Goal: Transaction & Acquisition: Purchase product/service

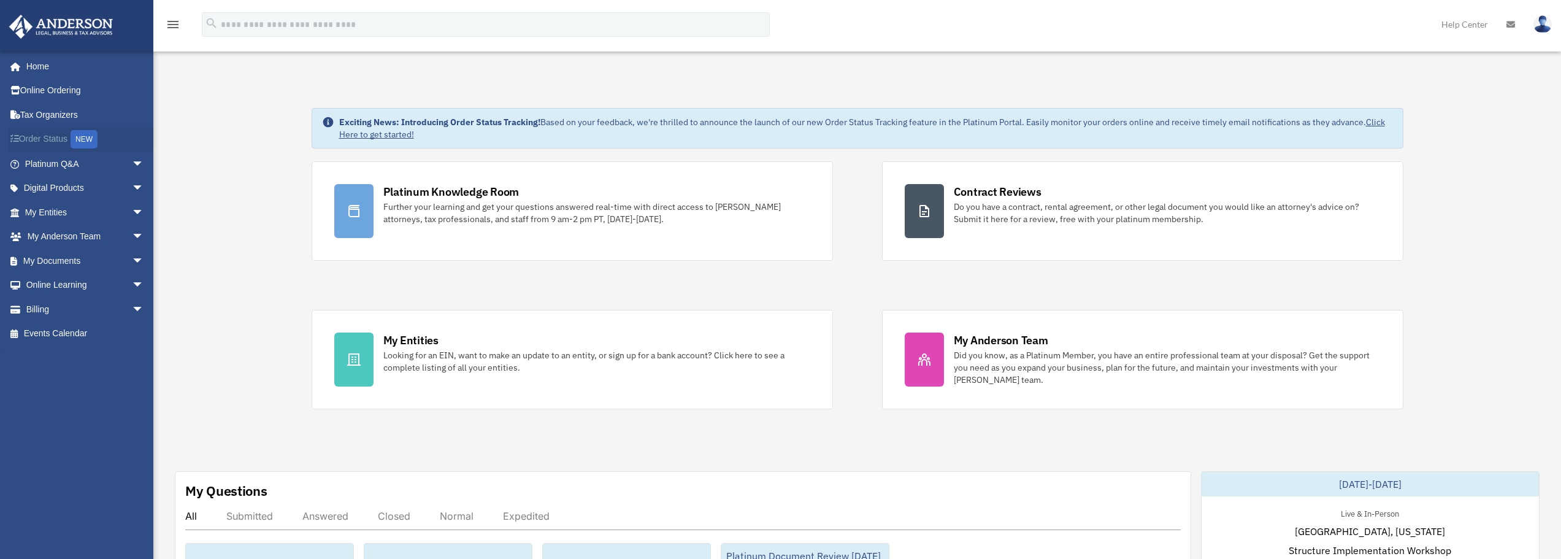
click at [54, 141] on link "Order Status NEW" at bounding box center [86, 139] width 154 height 25
click at [132, 235] on span "arrow_drop_down" at bounding box center [144, 237] width 25 height 25
click at [132, 330] on span "arrow_drop_down" at bounding box center [144, 333] width 25 height 25
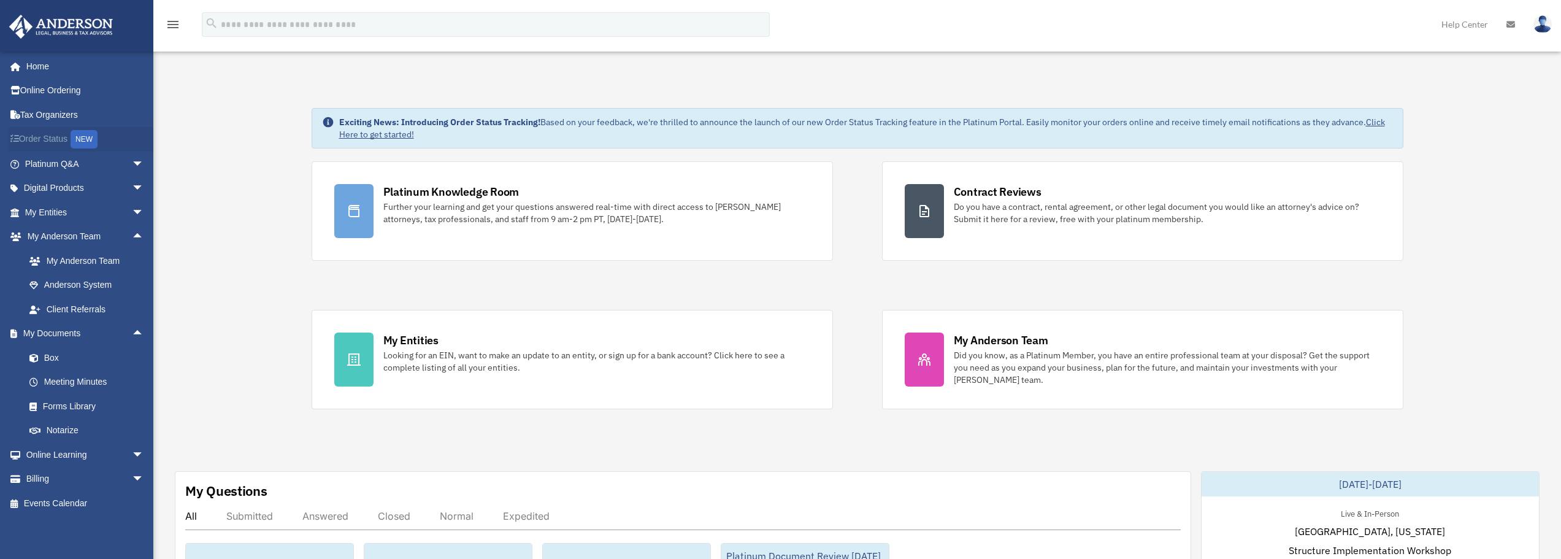
scroll to position [1, 0]
click at [34, 70] on link "Home" at bounding box center [86, 65] width 154 height 25
click at [132, 160] on span "arrow_drop_down" at bounding box center [144, 163] width 25 height 25
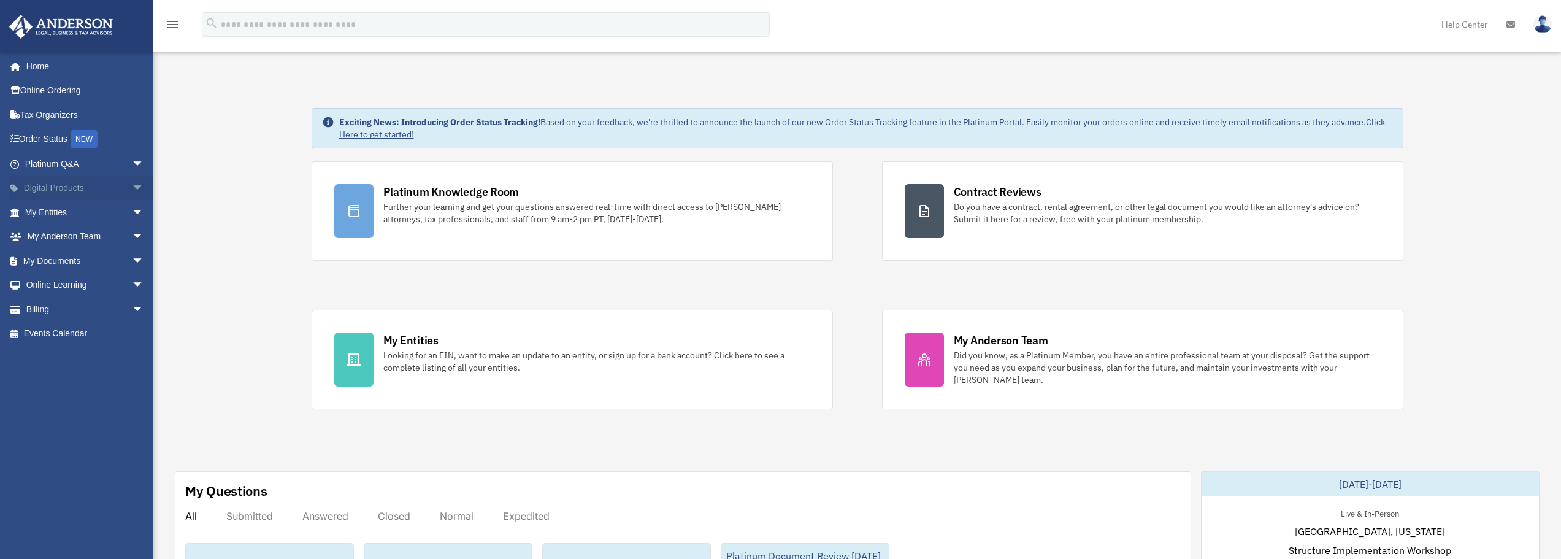
click at [132, 192] on span "arrow_drop_down" at bounding box center [144, 188] width 25 height 25
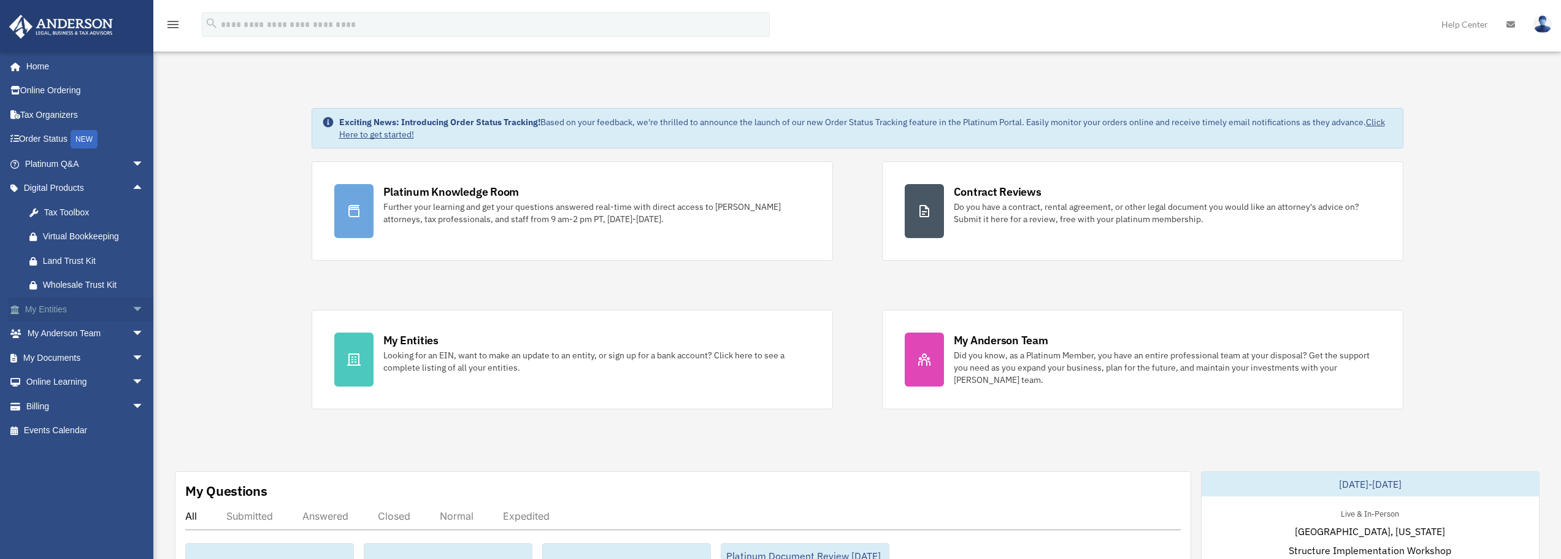
click at [132, 310] on span "arrow_drop_down" at bounding box center [144, 309] width 25 height 25
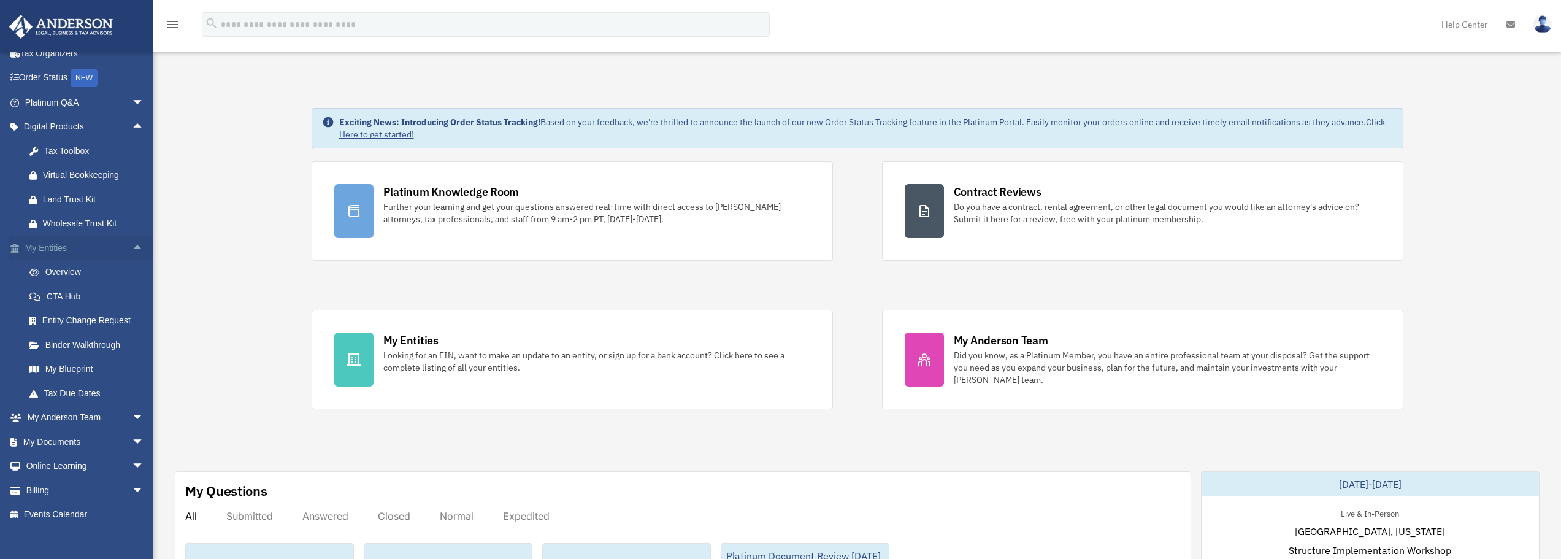
scroll to position [73, 0]
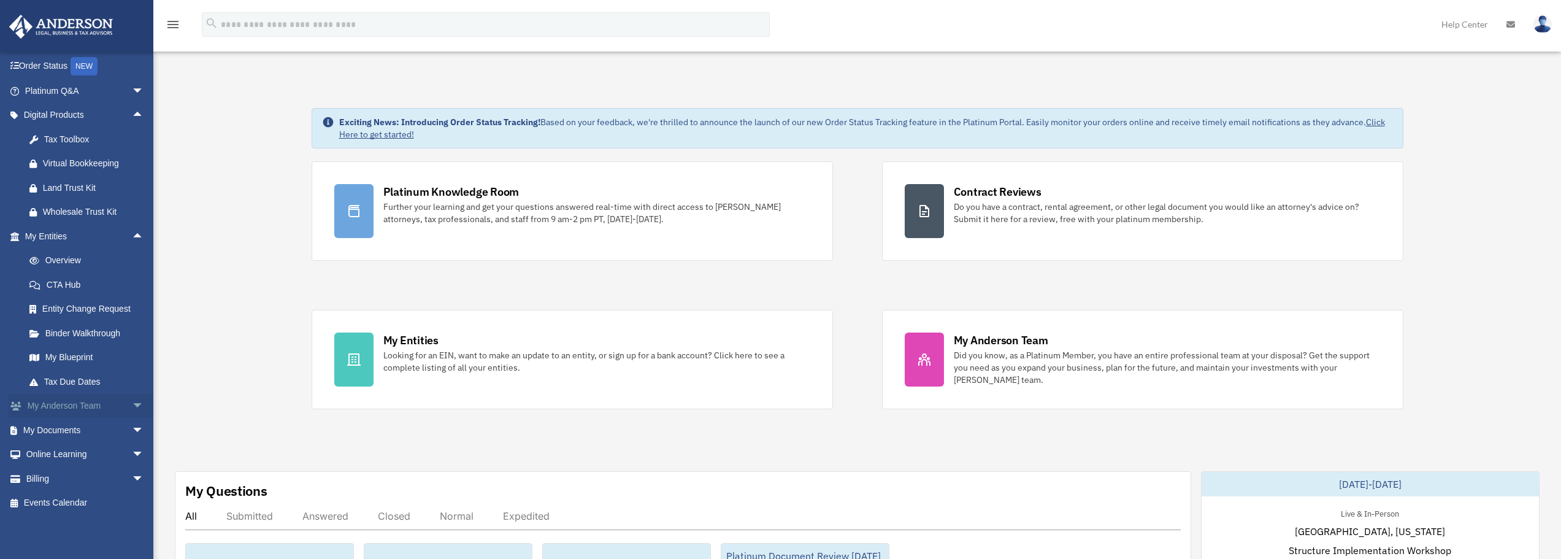
click at [132, 413] on span "arrow_drop_down" at bounding box center [144, 406] width 25 height 25
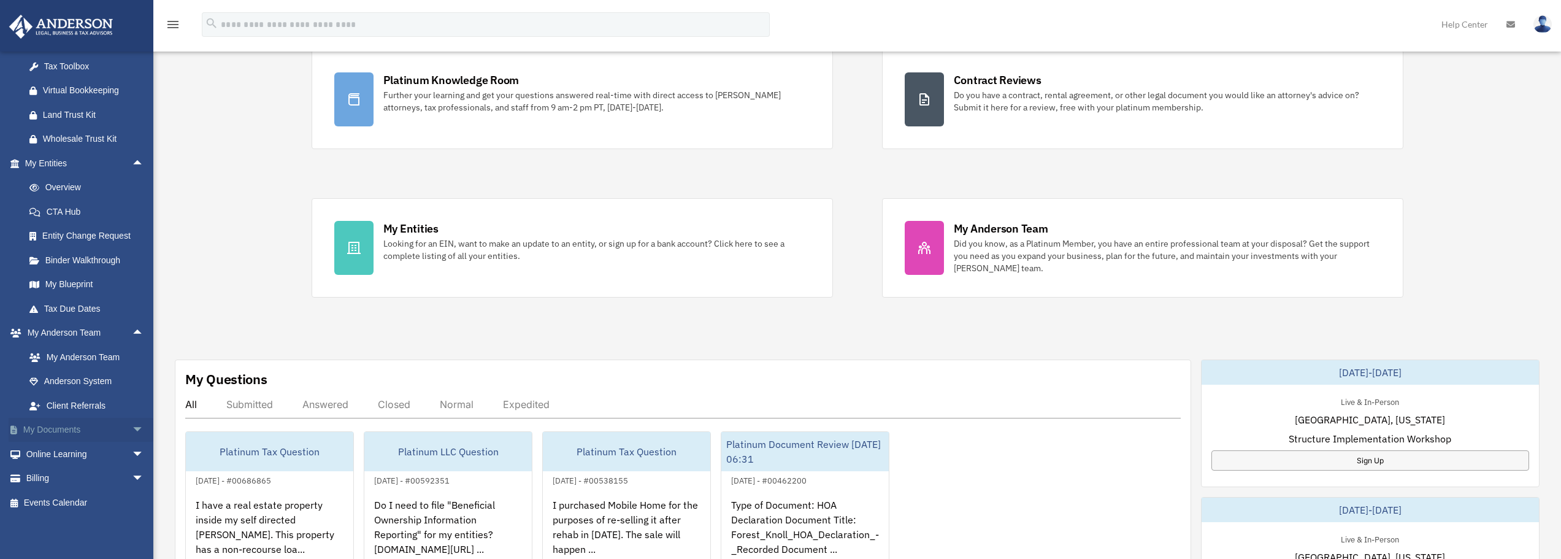
scroll to position [184, 0]
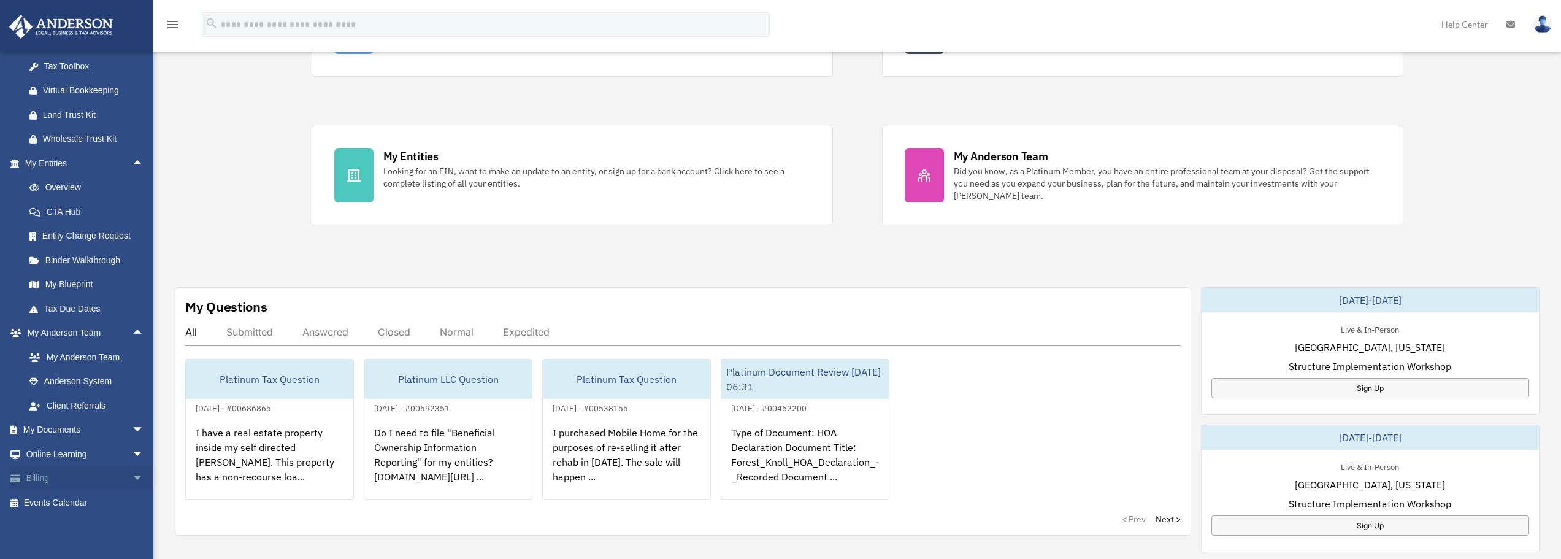
click at [132, 482] on span "arrow_drop_down" at bounding box center [144, 478] width 25 height 25
click at [63, 499] on link "$ Open Invoices" at bounding box center [89, 502] width 145 height 25
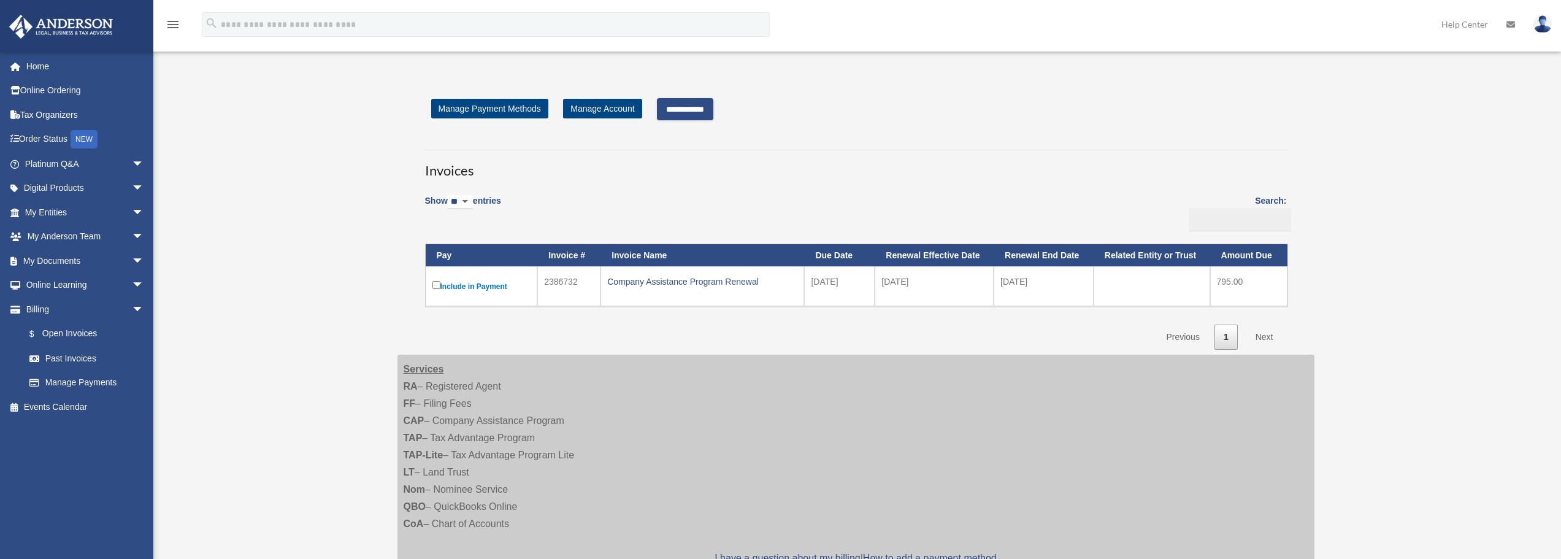
click at [494, 286] on label "Include in Payment" at bounding box center [481, 285] width 99 height 15
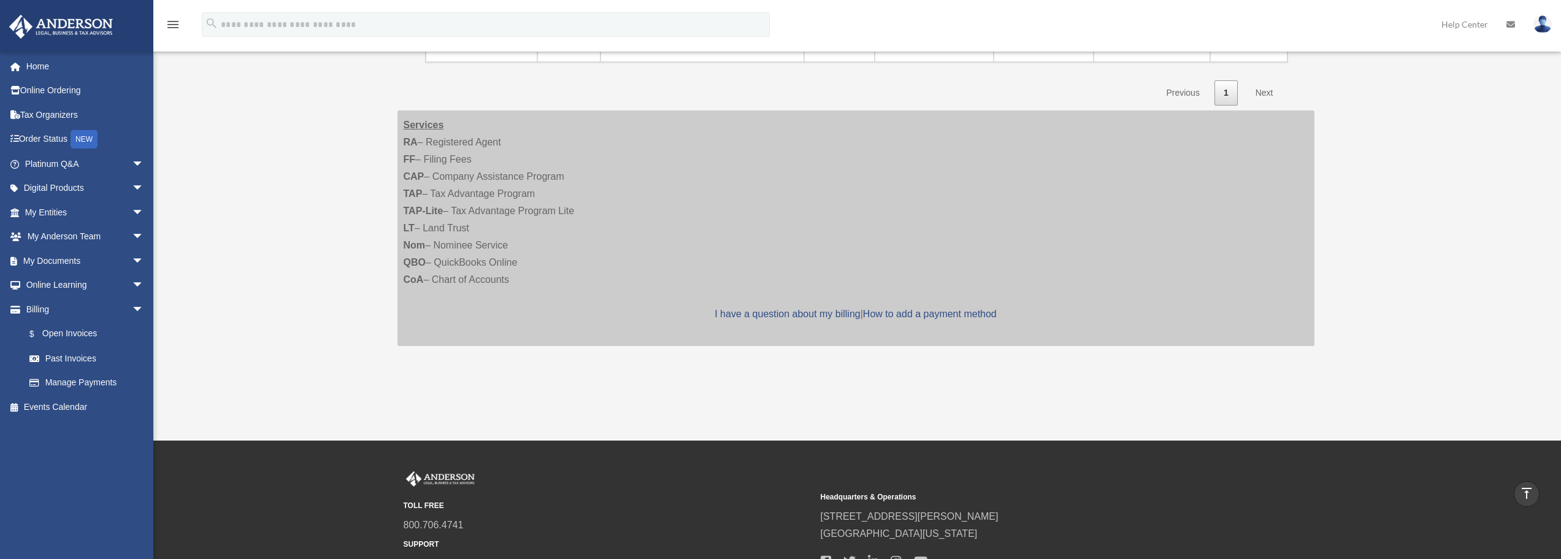
scroll to position [49, 0]
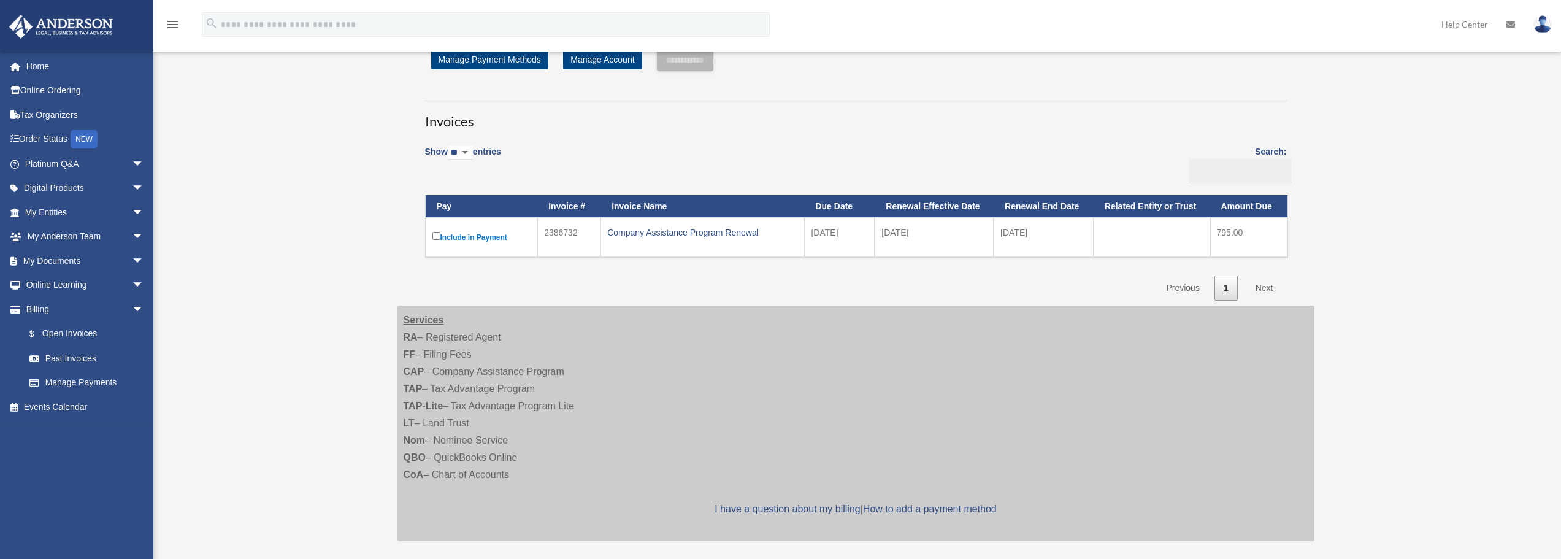
click at [470, 232] on label "Include in Payment" at bounding box center [481, 236] width 99 height 15
click at [711, 61] on input "**********" at bounding box center [685, 60] width 56 height 22
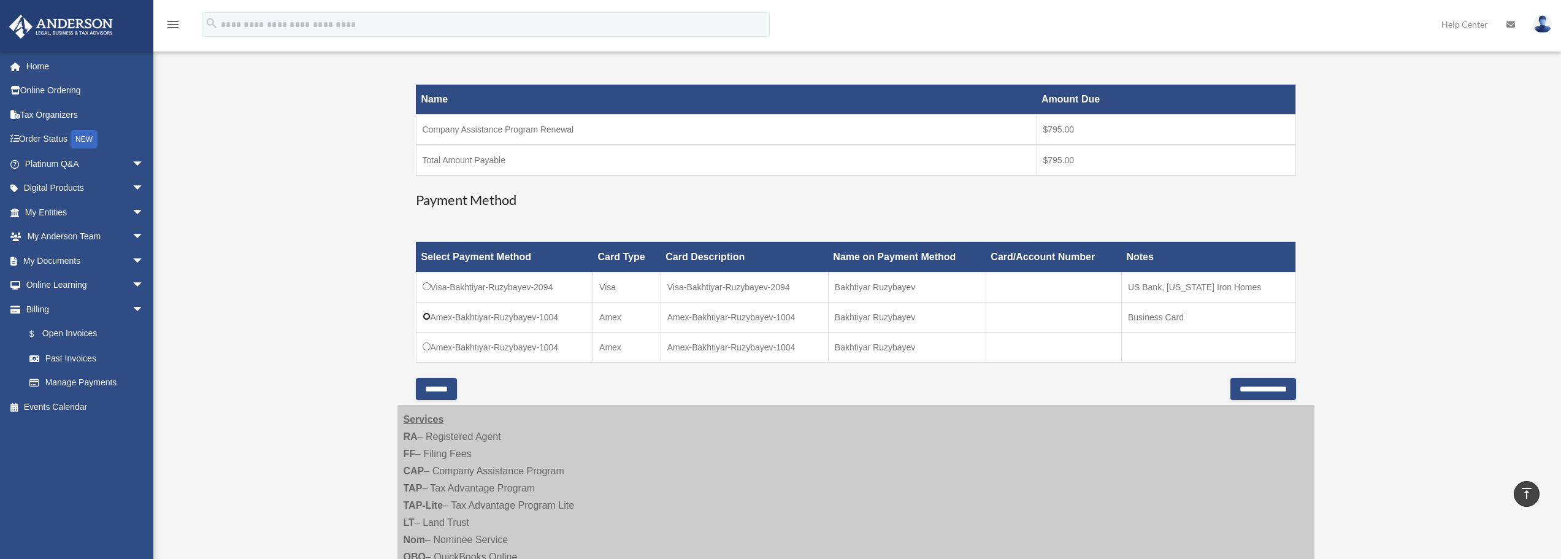
scroll to position [172, 0]
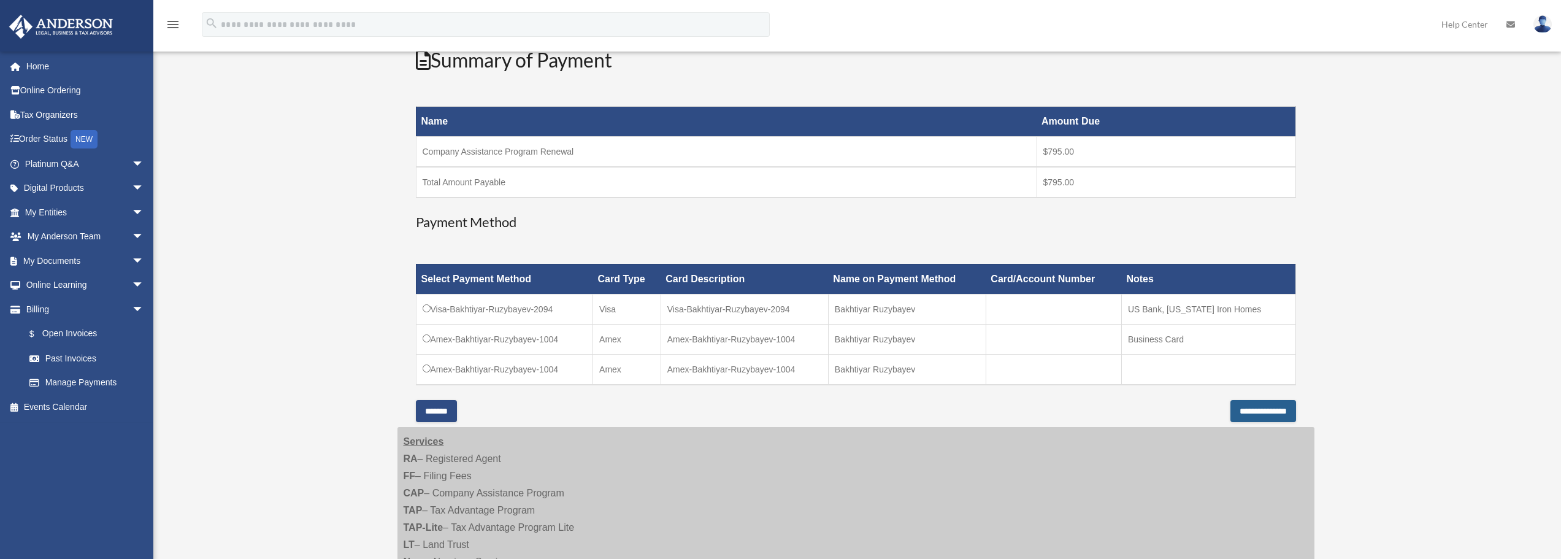
click at [1231, 409] on input "**********" at bounding box center [1264, 411] width 66 height 22
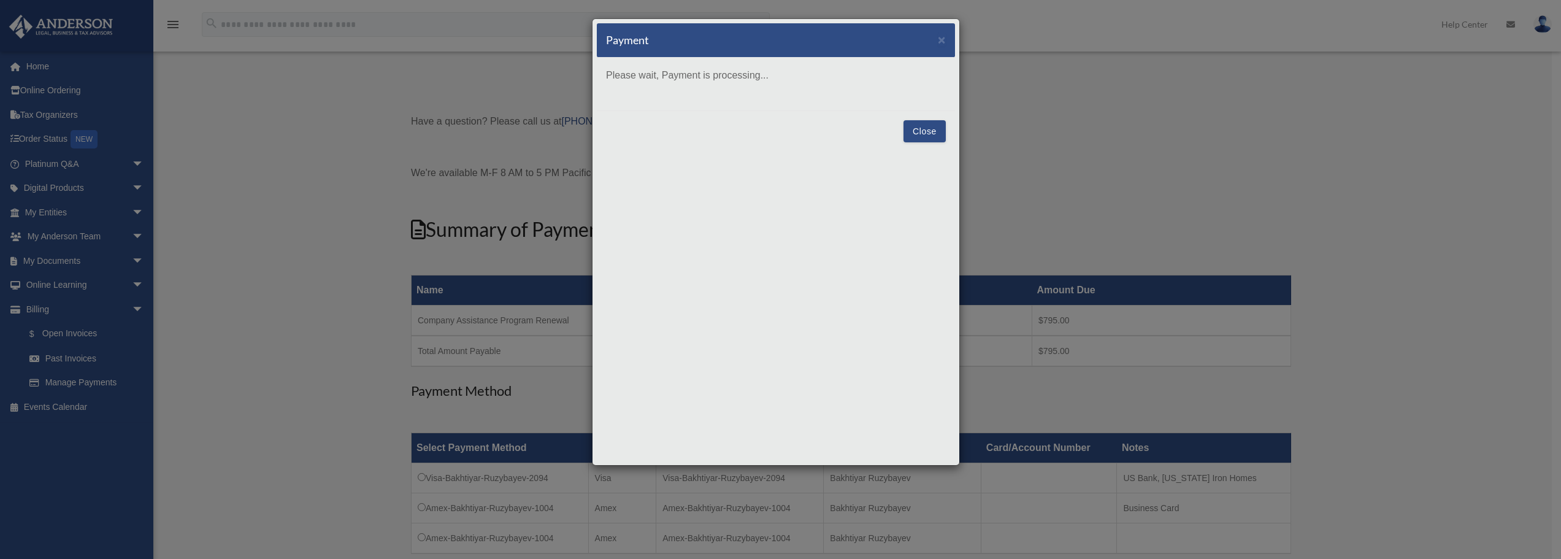
scroll to position [0, 0]
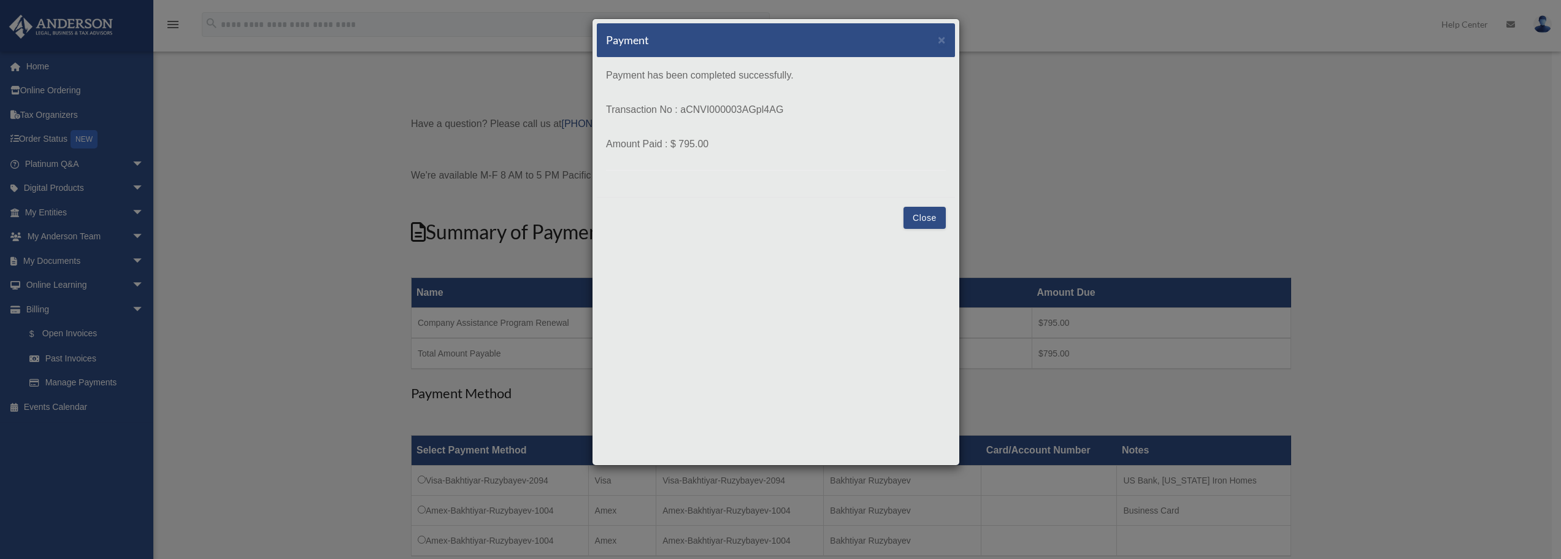
click at [926, 218] on button "Close" at bounding box center [925, 218] width 42 height 22
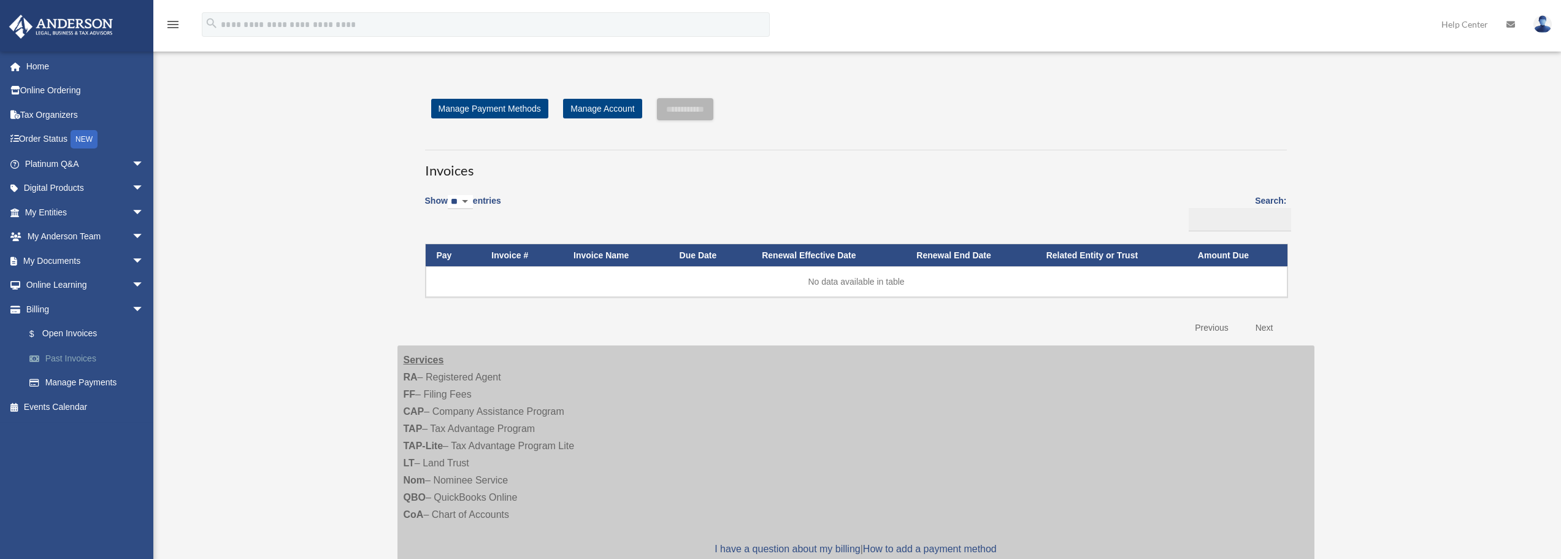
click at [85, 355] on link "Past Invoices" at bounding box center [89, 358] width 145 height 25
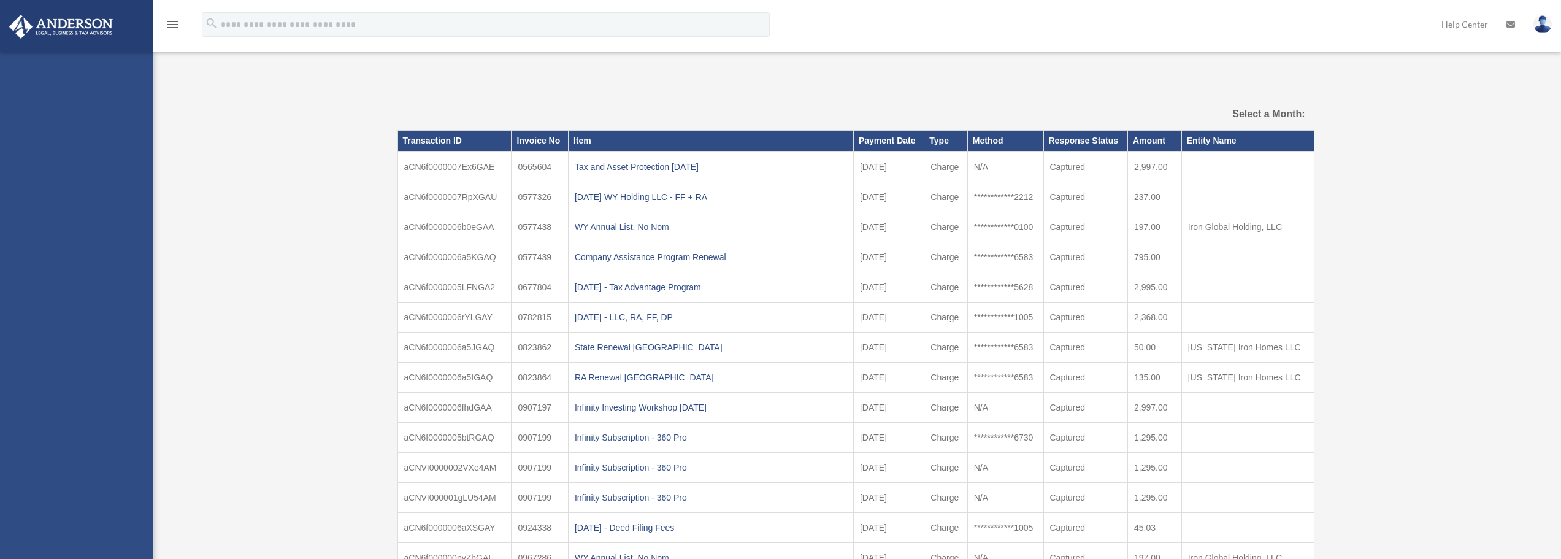
select select
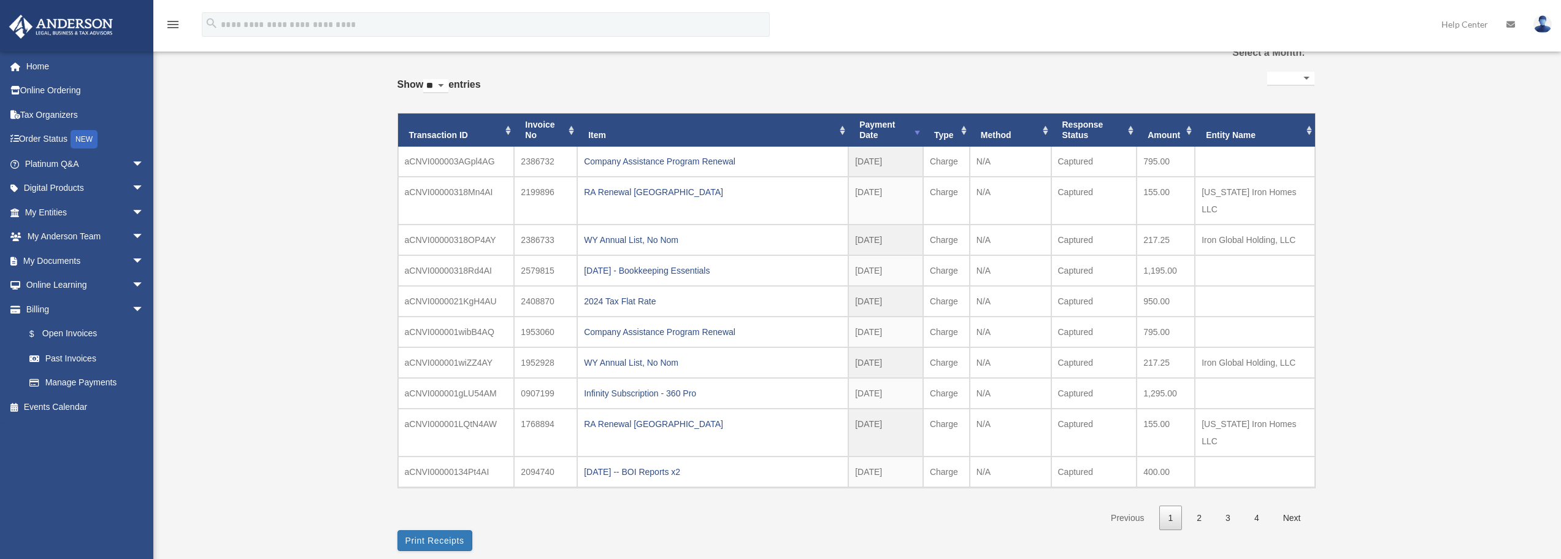
scroll to position [123, 0]
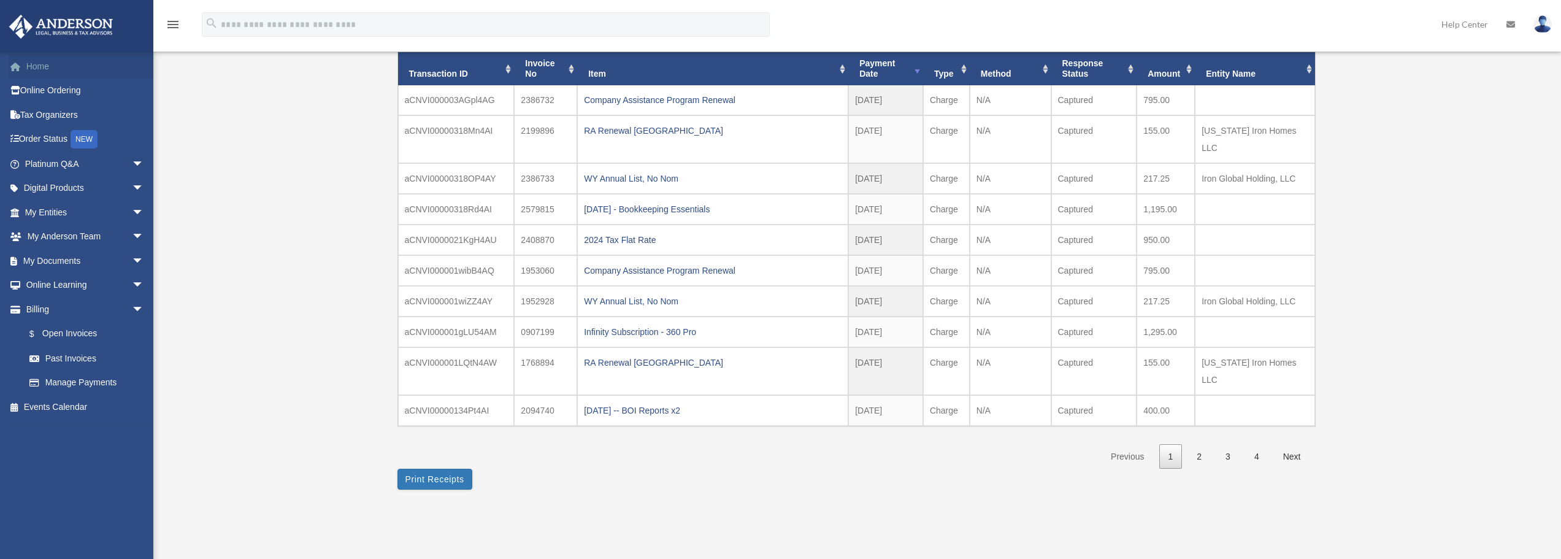
click at [45, 69] on link "Home" at bounding box center [86, 66] width 154 height 25
